Goal: Task Accomplishment & Management: Manage account settings

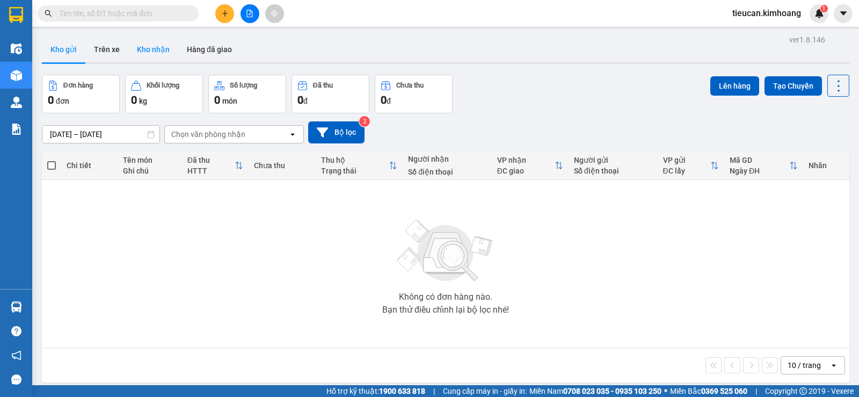
click at [137, 46] on button "Kho nhận" at bounding box center [153, 50] width 50 height 26
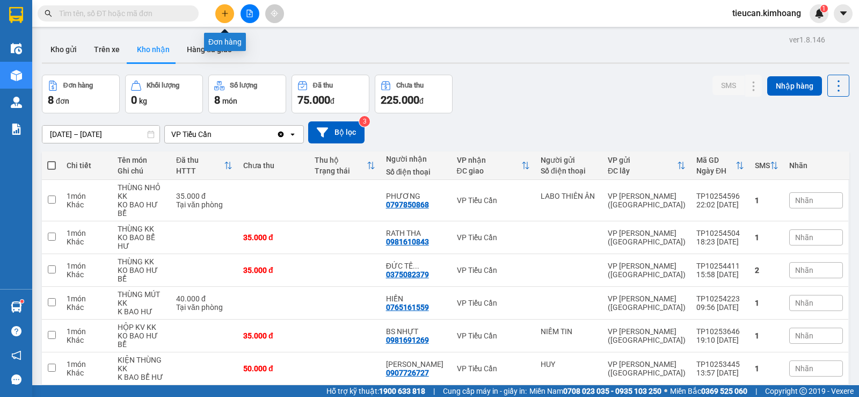
click at [223, 15] on icon "plus" at bounding box center [225, 14] width 8 height 8
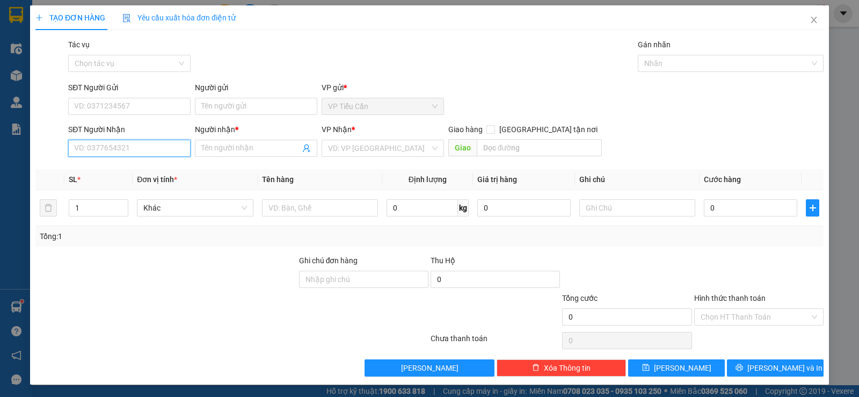
click at [160, 156] on input "SĐT Người Nhận" at bounding box center [129, 148] width 122 height 17
click at [161, 149] on input "SĐT Người Nhận" at bounding box center [129, 148] width 122 height 17
click at [151, 164] on div "0938821796 - thiên ân" at bounding box center [128, 170] width 108 height 12
type input "0938821796"
type input "[DEMOGRAPHIC_DATA]"
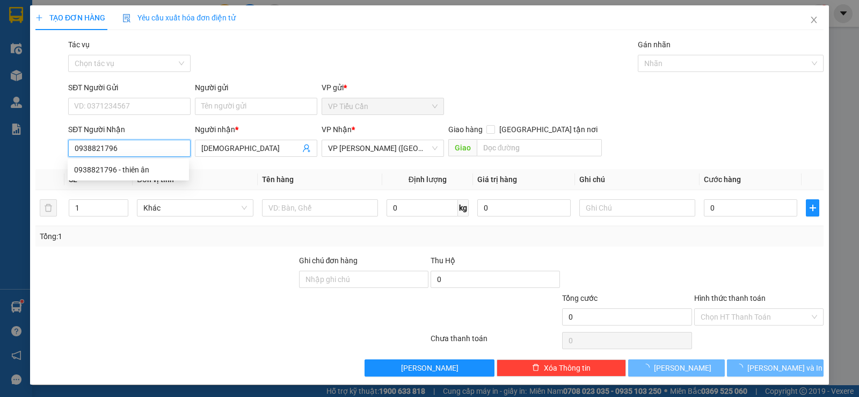
type input "35.000"
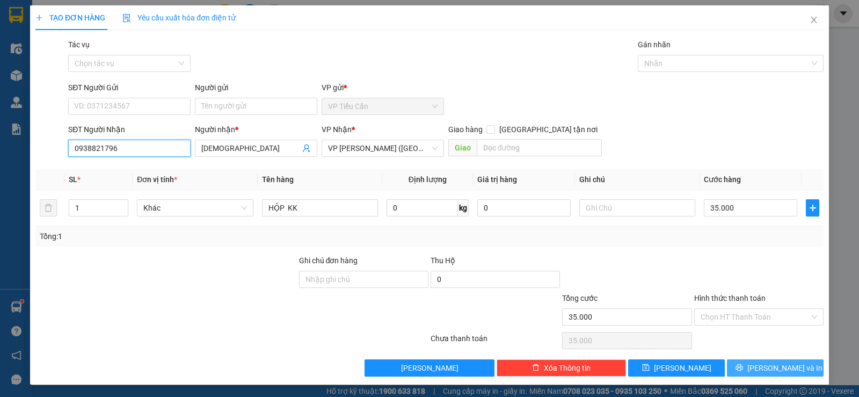
type input "0938821796"
click at [771, 372] on span "[PERSON_NAME] và In" at bounding box center [785, 368] width 75 height 12
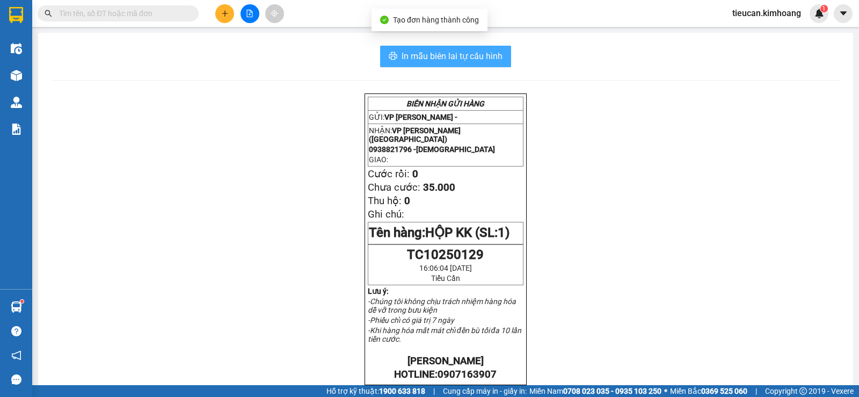
click at [490, 60] on span "In mẫu biên lai tự cấu hình" at bounding box center [452, 55] width 101 height 13
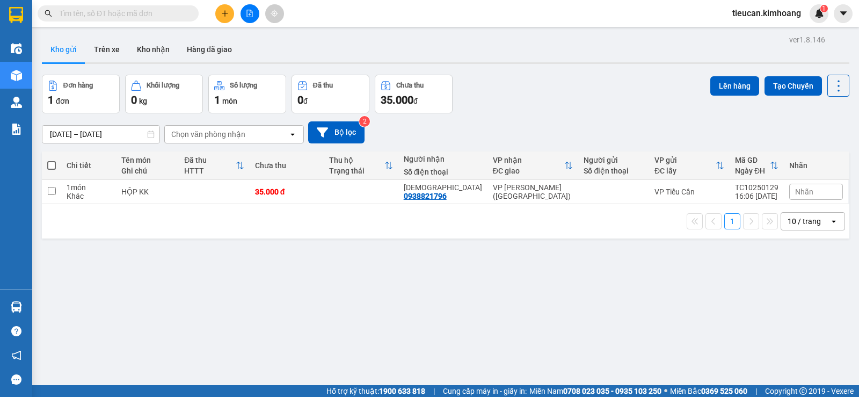
click at [52, 162] on span at bounding box center [51, 165] width 9 height 9
click at [52, 160] on input "checkbox" at bounding box center [52, 160] width 0 height 0
checkbox input "true"
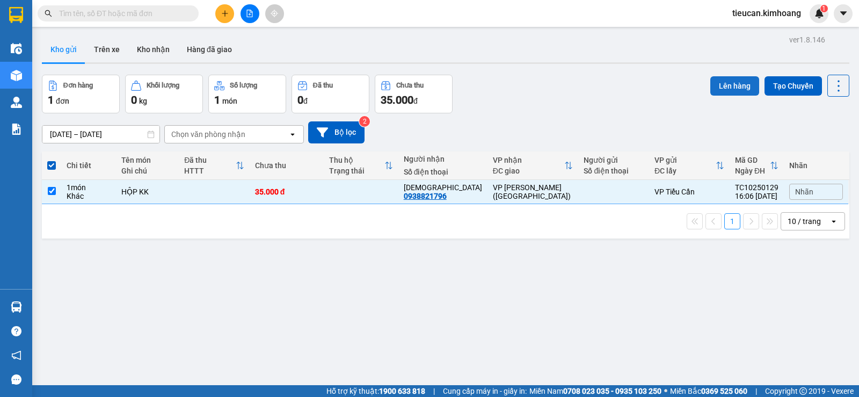
click at [719, 81] on button "Lên hàng" at bounding box center [735, 85] width 49 height 19
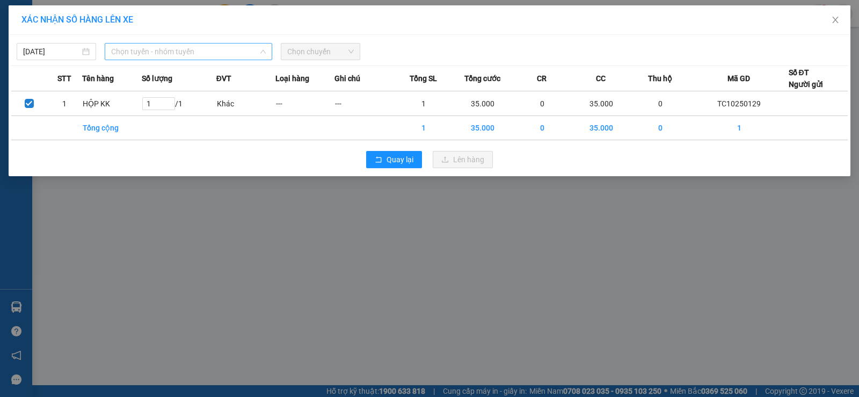
click at [223, 51] on span "Chọn tuyến - nhóm tuyến" at bounding box center [188, 52] width 155 height 16
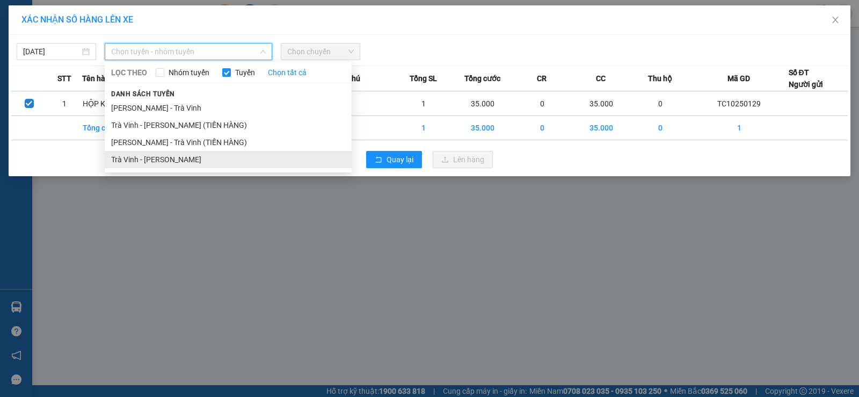
click at [185, 161] on li "Trà Vinh - Hồ Chí Minh" at bounding box center [228, 159] width 247 height 17
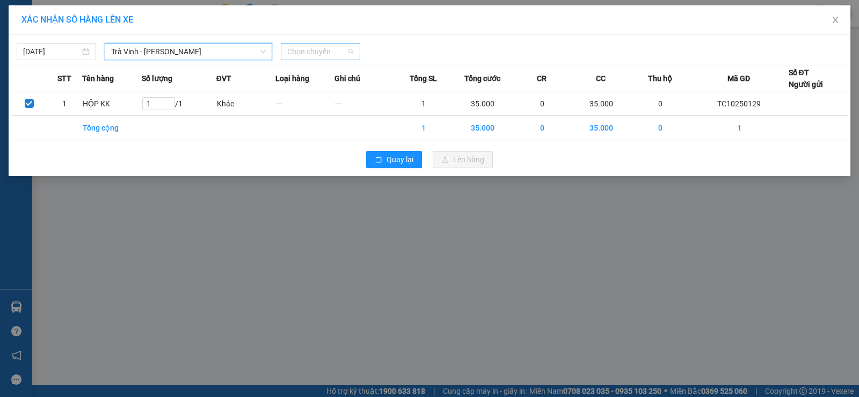
click at [299, 55] on span "Chọn chuyến" at bounding box center [320, 52] width 67 height 16
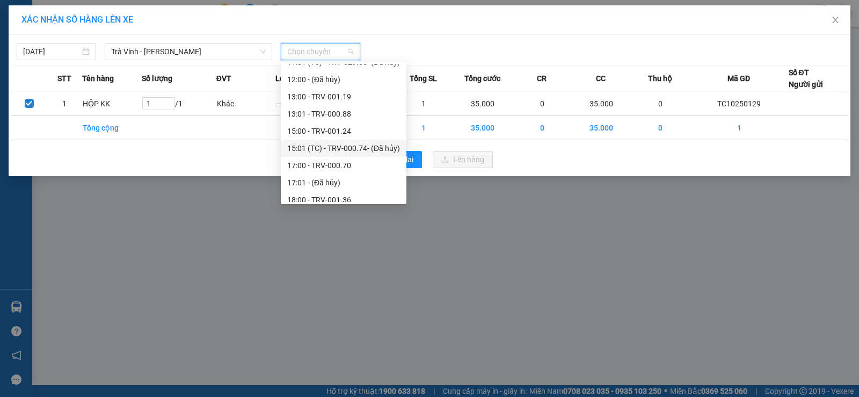
scroll to position [275, 0]
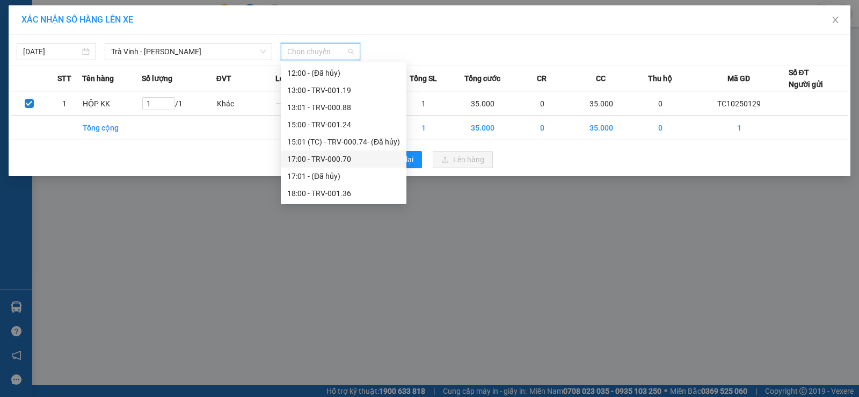
click at [323, 155] on div "17:00 - TRV-000.70" at bounding box center [343, 159] width 113 height 12
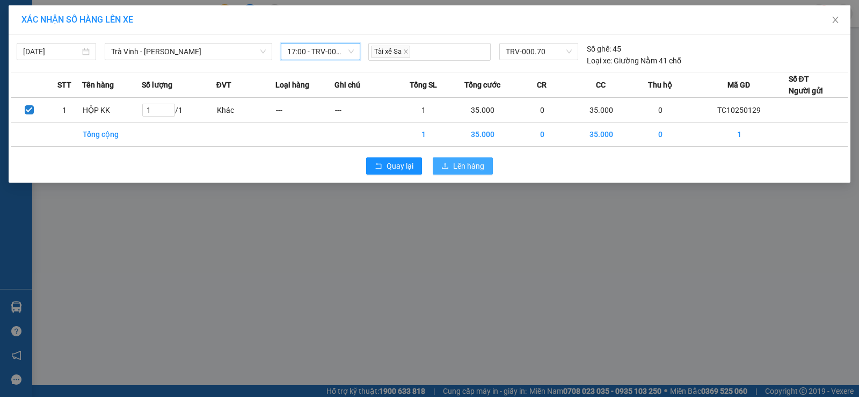
click at [473, 166] on span "Lên hàng" at bounding box center [468, 166] width 31 height 12
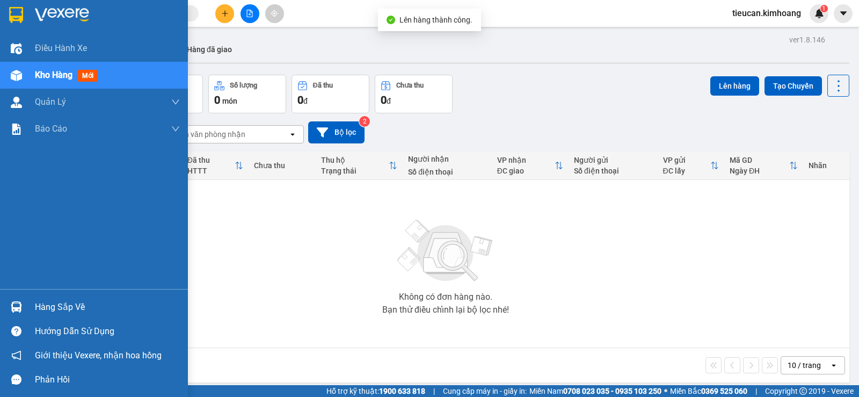
click at [80, 309] on div "Hàng sắp về" at bounding box center [107, 307] width 145 height 16
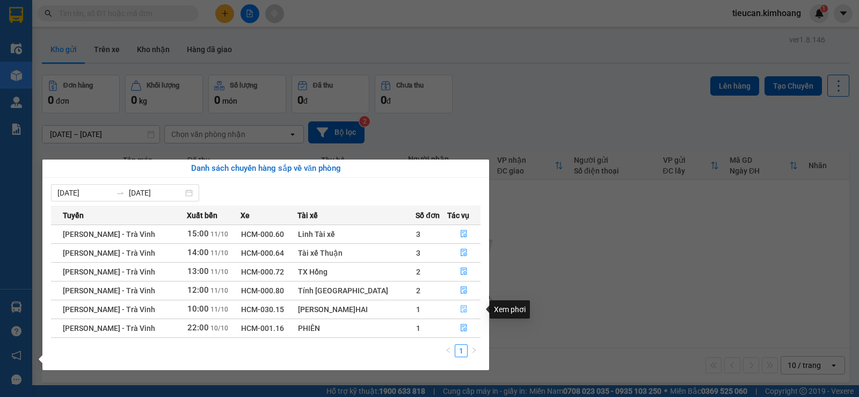
click at [461, 310] on icon "file-done" at bounding box center [464, 309] width 8 height 8
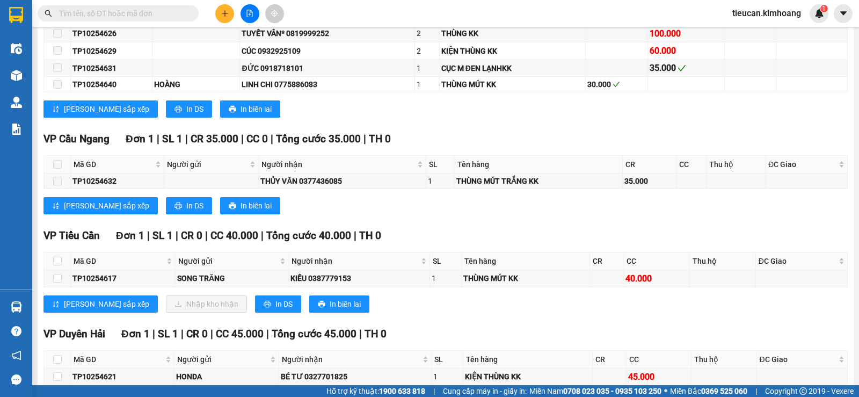
scroll to position [430, 0]
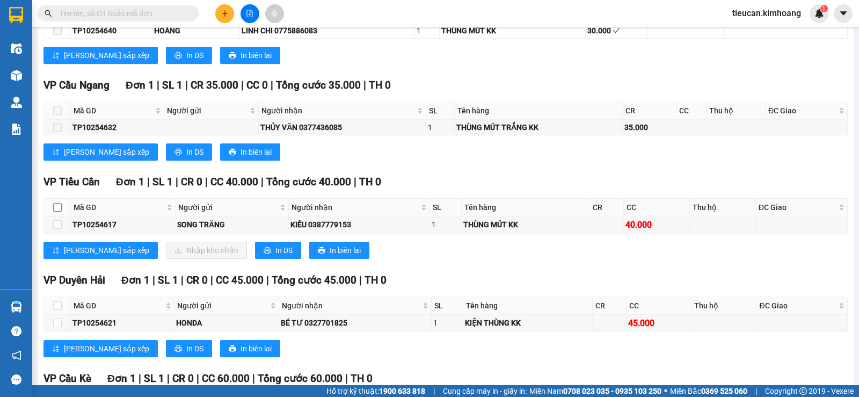
click at [58, 213] on label at bounding box center [57, 207] width 9 height 12
click at [58, 212] on input "checkbox" at bounding box center [57, 207] width 9 height 9
checkbox input "true"
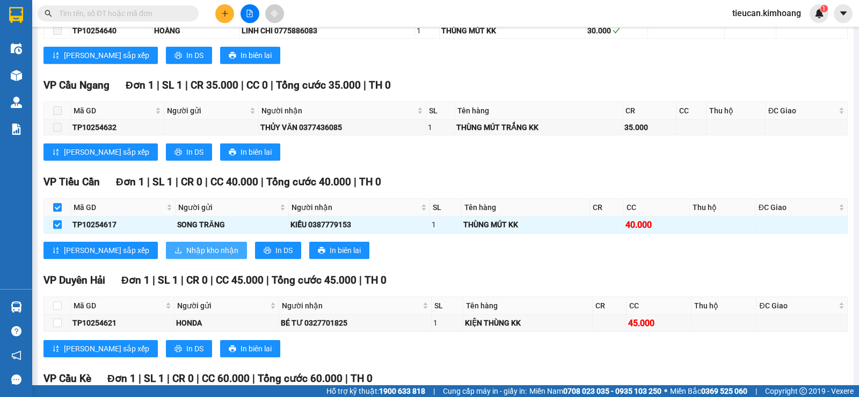
click at [186, 256] on span "Nhập kho nhận" at bounding box center [212, 250] width 52 height 12
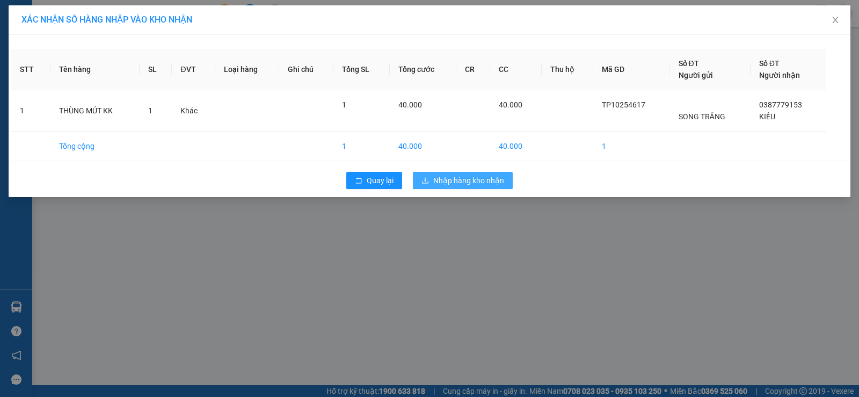
click at [475, 185] on span "Nhập hàng kho nhận" at bounding box center [468, 181] width 71 height 12
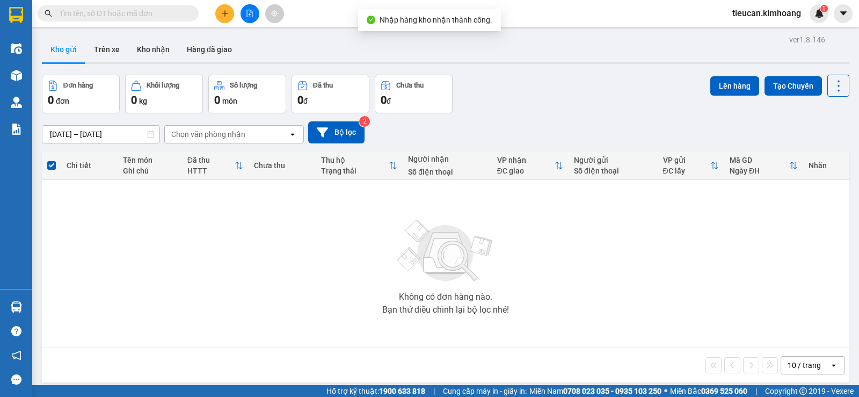
click at [35, 311] on main "ver 1.8.146 Kho gửi Trên xe Kho nhận Hàng đã giao Đơn hàng 0 đơn Khối lượng 0 k…" at bounding box center [429, 192] width 859 height 385
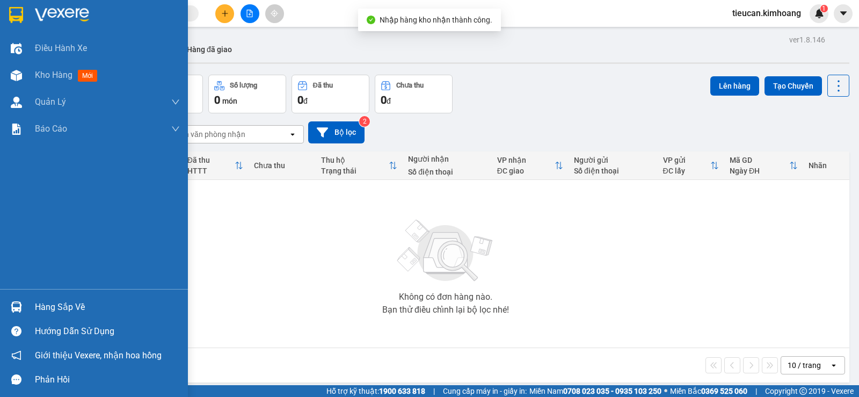
click at [21, 306] on img at bounding box center [16, 306] width 11 height 11
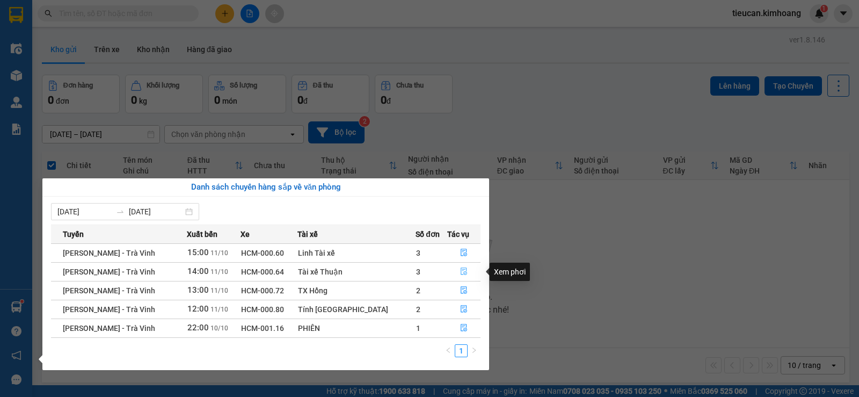
click at [460, 267] on icon "file-done" at bounding box center [464, 271] width 8 height 8
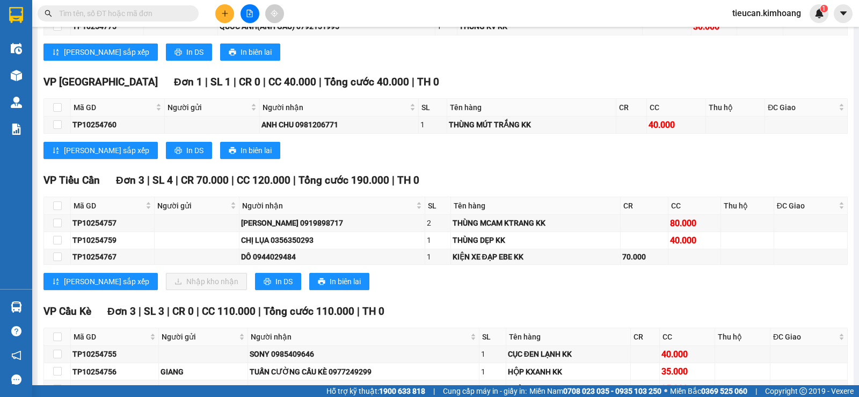
scroll to position [560, 0]
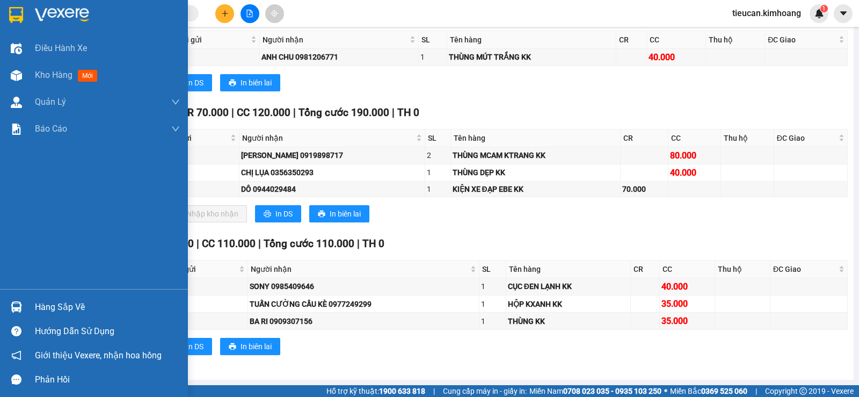
click at [46, 310] on div "Hàng sắp về" at bounding box center [107, 307] width 145 height 16
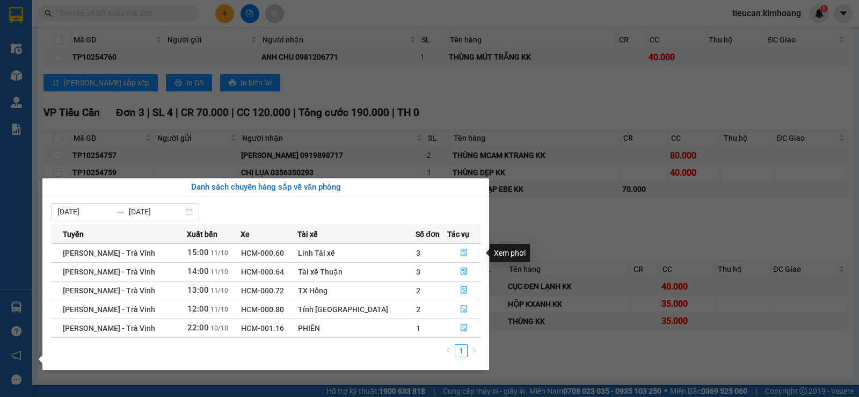
click at [461, 251] on icon "file-done" at bounding box center [464, 253] width 6 height 8
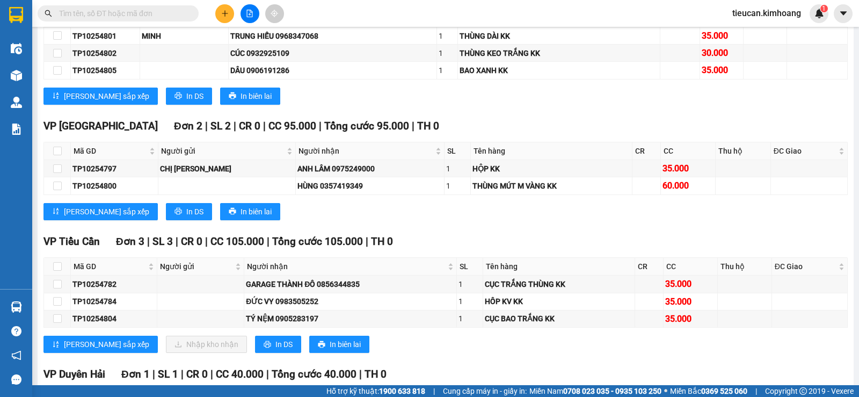
scroll to position [658, 0]
